Goal: Find specific page/section: Find specific page/section

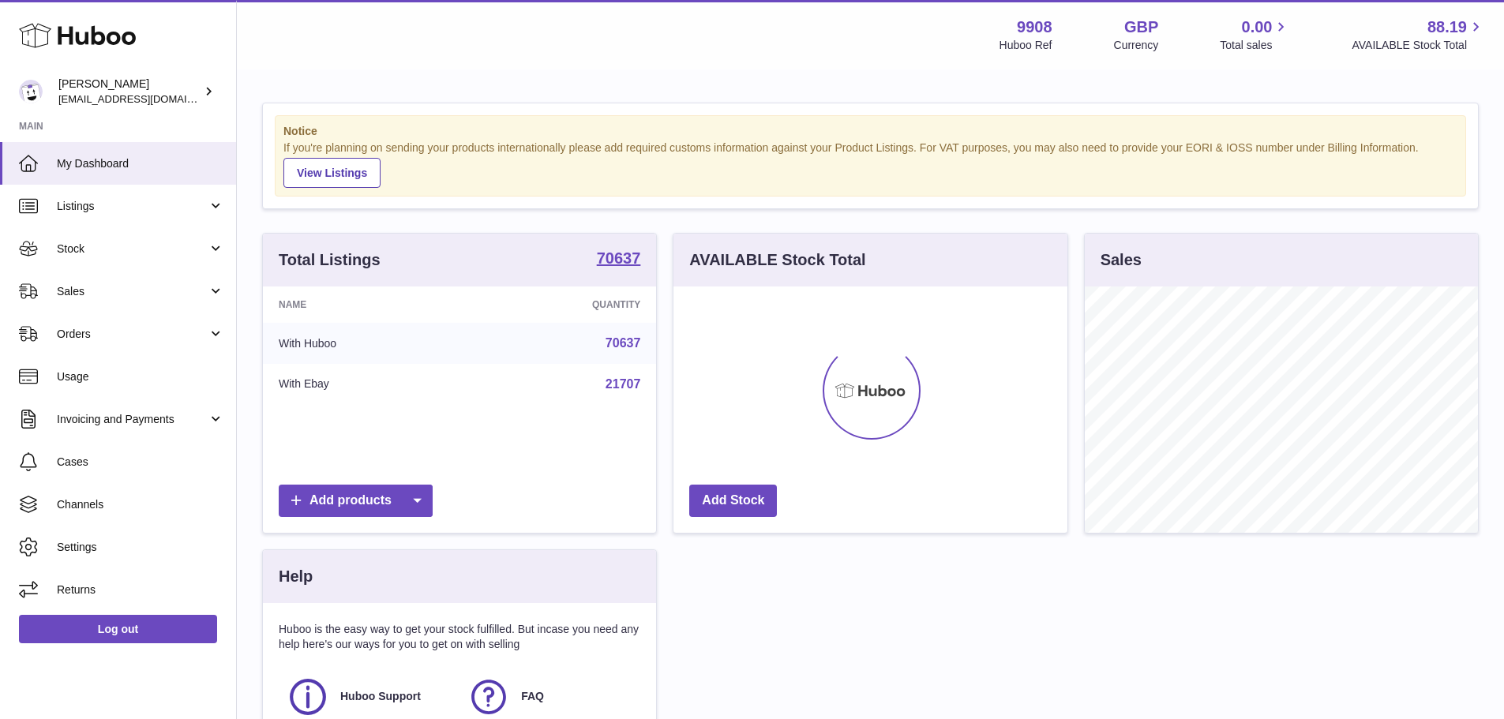
scroll to position [246, 394]
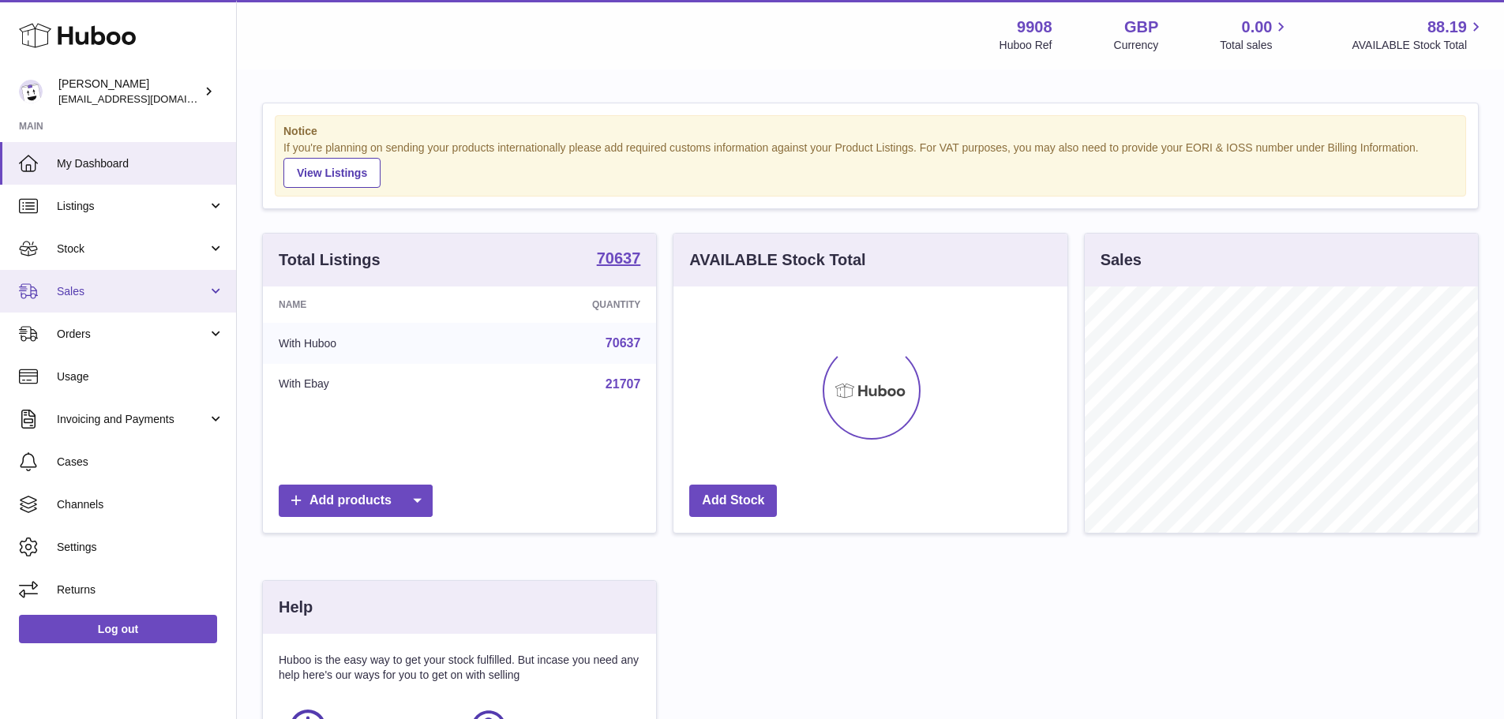
click at [73, 290] on span "Sales" at bounding box center [132, 291] width 151 height 15
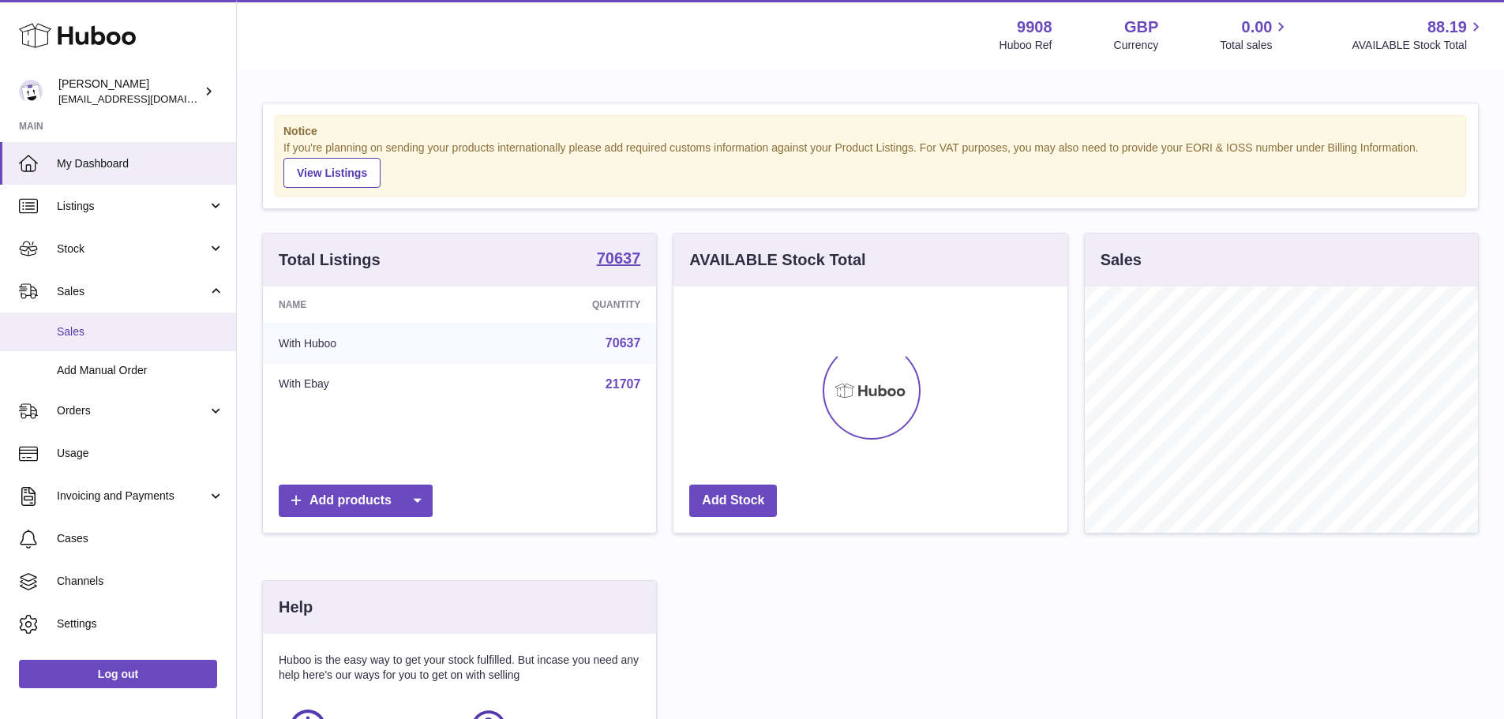
click at [88, 338] on span "Sales" at bounding box center [140, 332] width 167 height 15
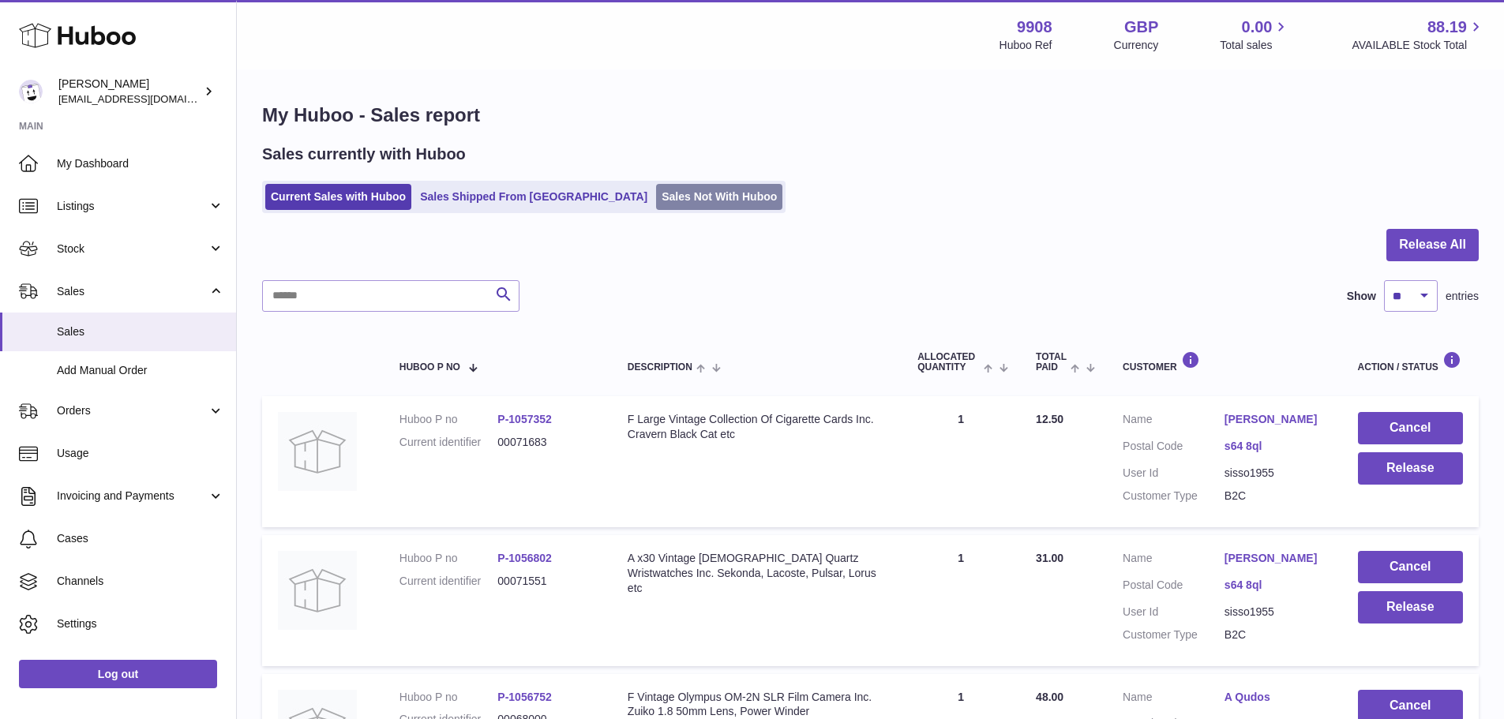
click at [656, 193] on link "Sales Not With Huboo" at bounding box center [719, 197] width 126 height 26
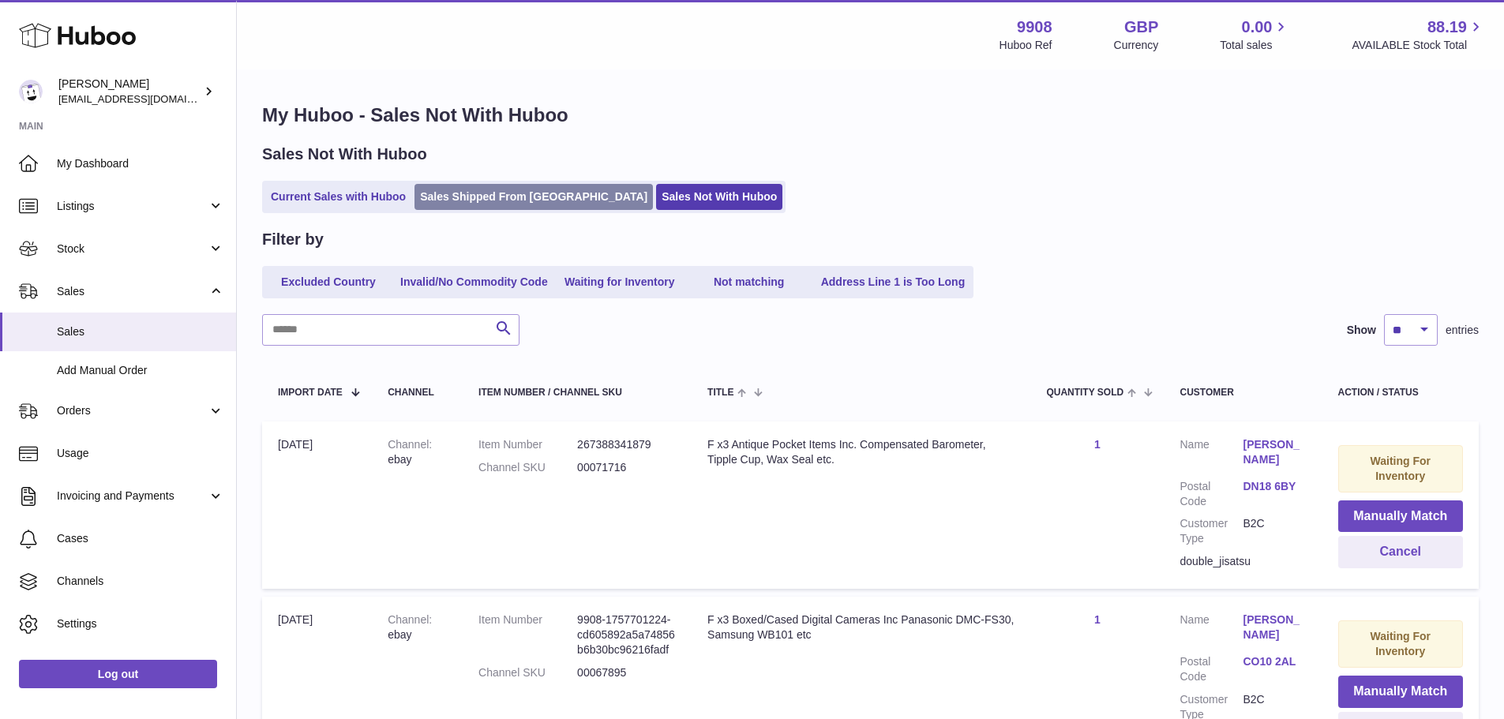
click at [509, 194] on link "Sales Shipped From [GEOGRAPHIC_DATA]" at bounding box center [534, 197] width 238 height 26
